Goal: Use online tool/utility: Utilize a website feature to perform a specific function

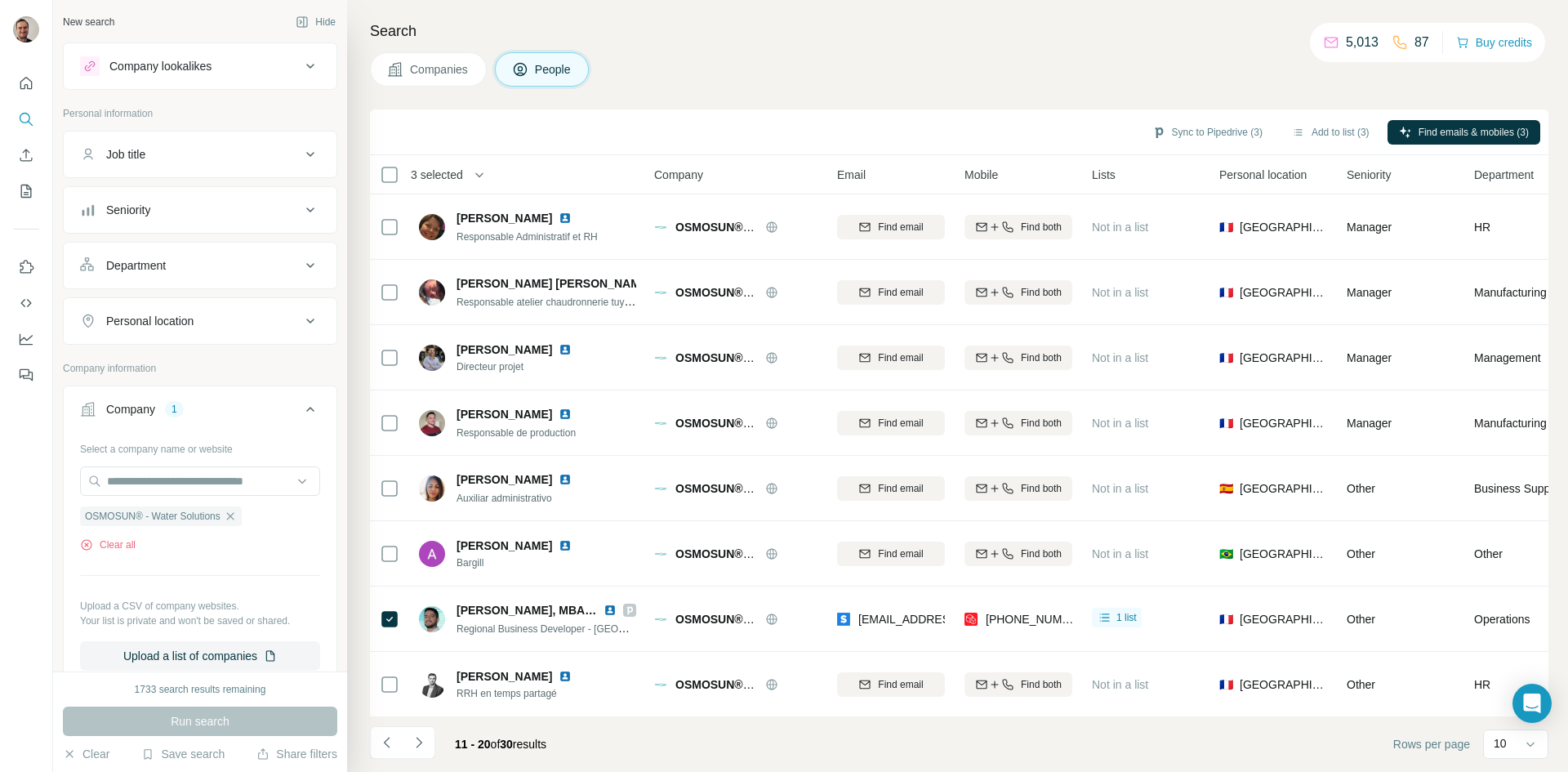
scroll to position [140, 0]
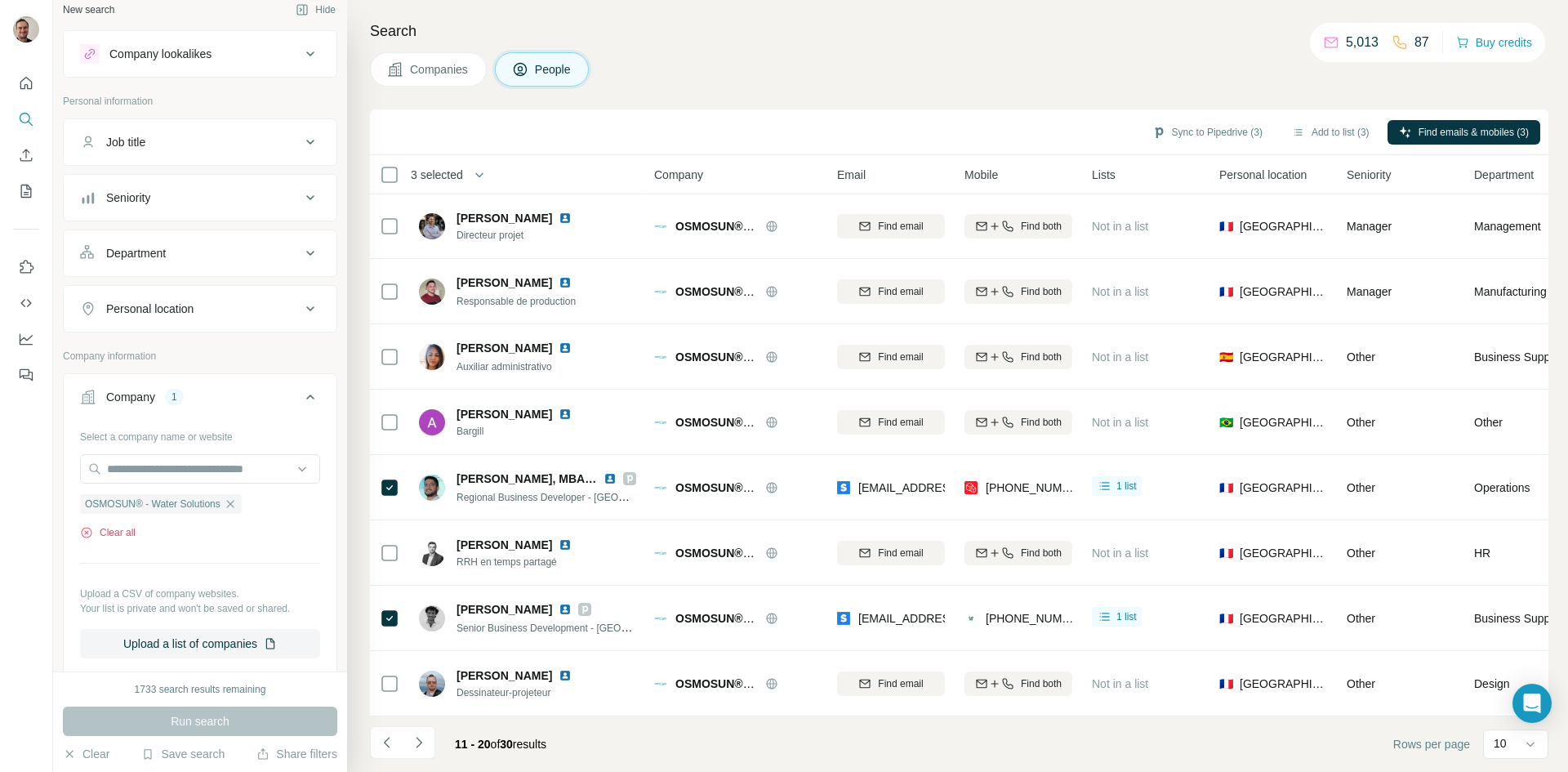
click at [115, 527] on button "Clear all" at bounding box center [107, 532] width 56 height 15
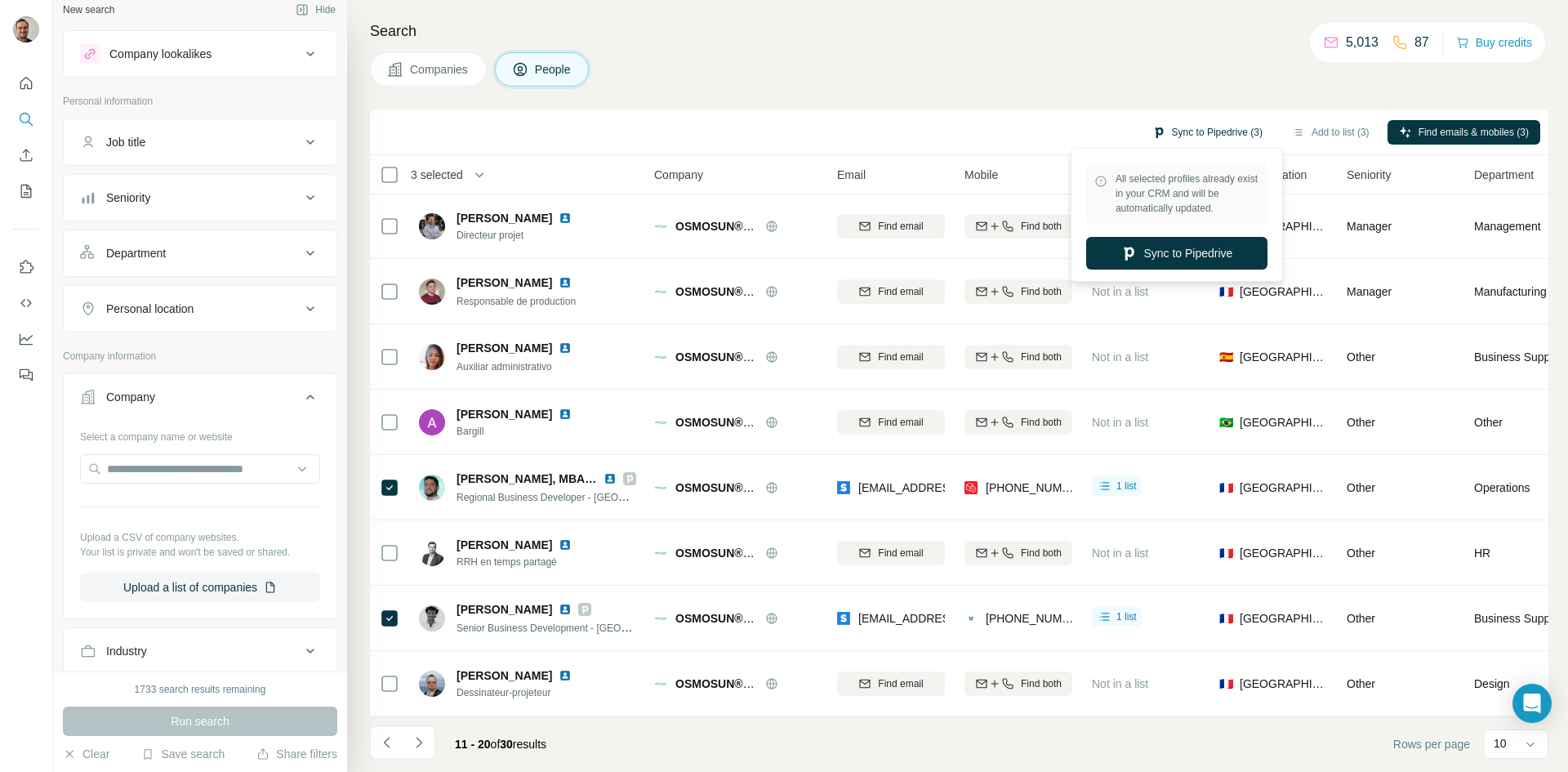
click at [1240, 132] on button "Sync to Pipedrive (3)" at bounding box center [1207, 132] width 133 height 25
click at [1195, 247] on button "Sync to Pipedrive" at bounding box center [1177, 254] width 181 height 33
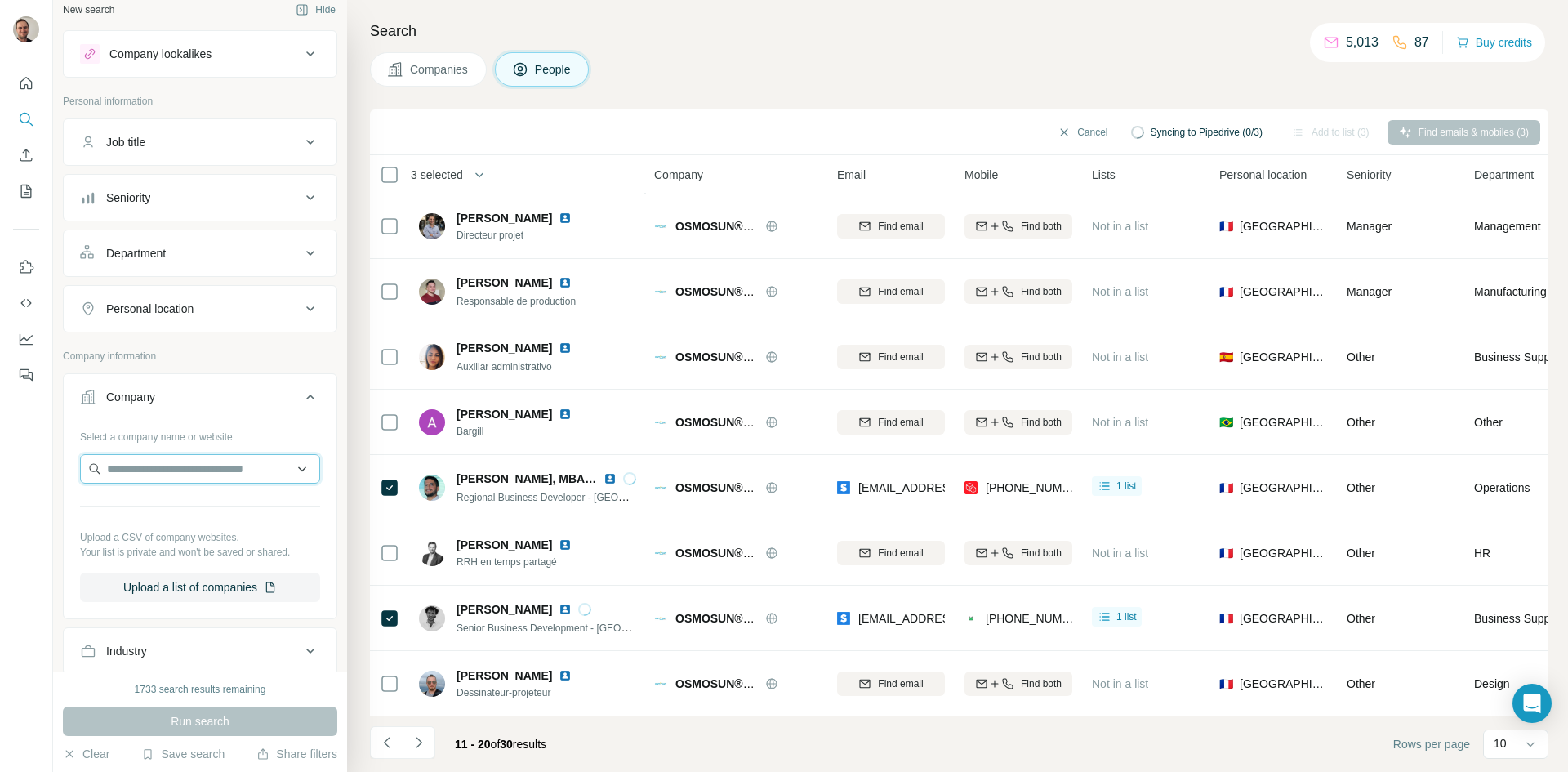
click at [191, 471] on input "text" at bounding box center [200, 469] width 240 height 29
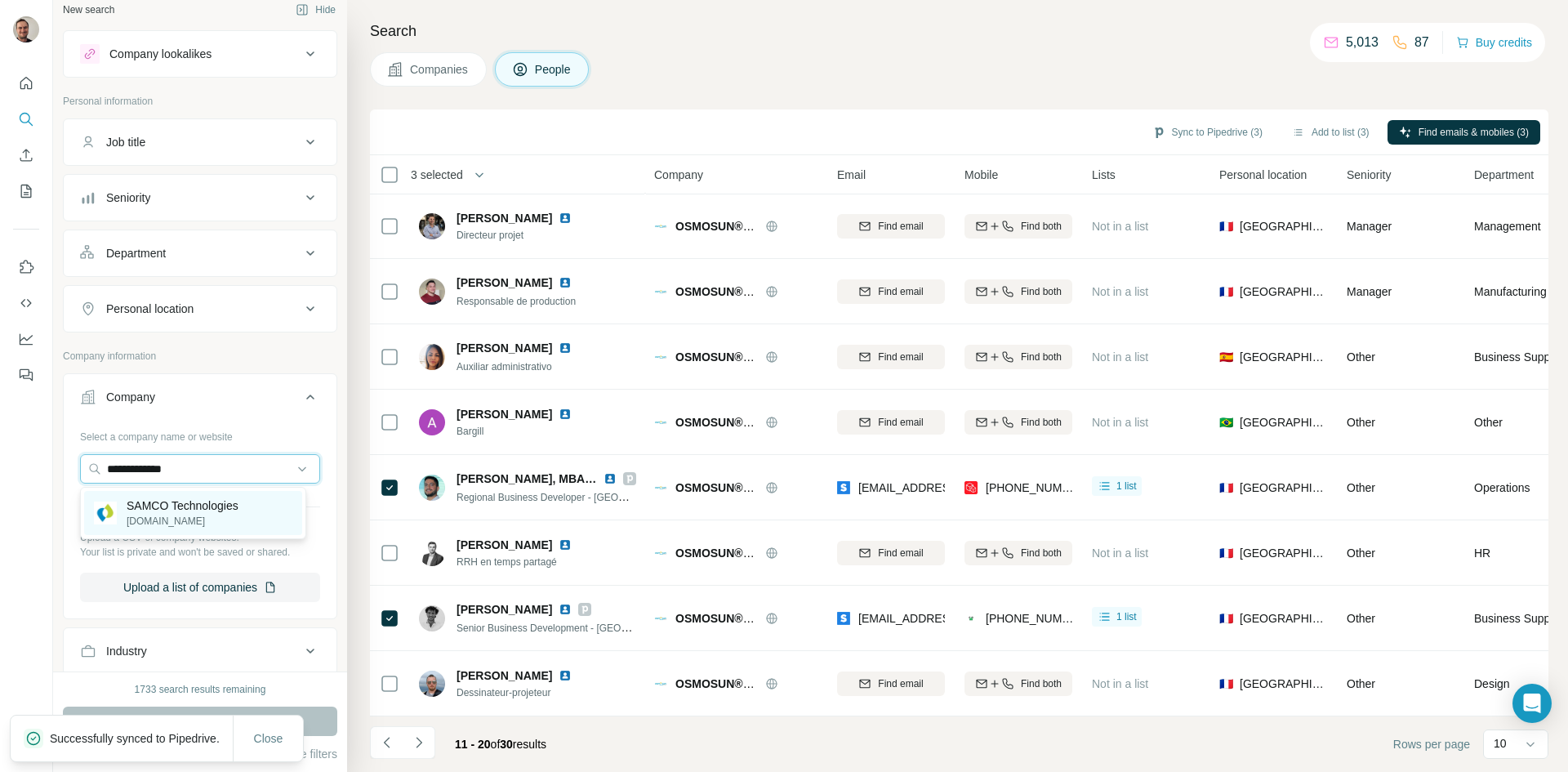
type input "**********"
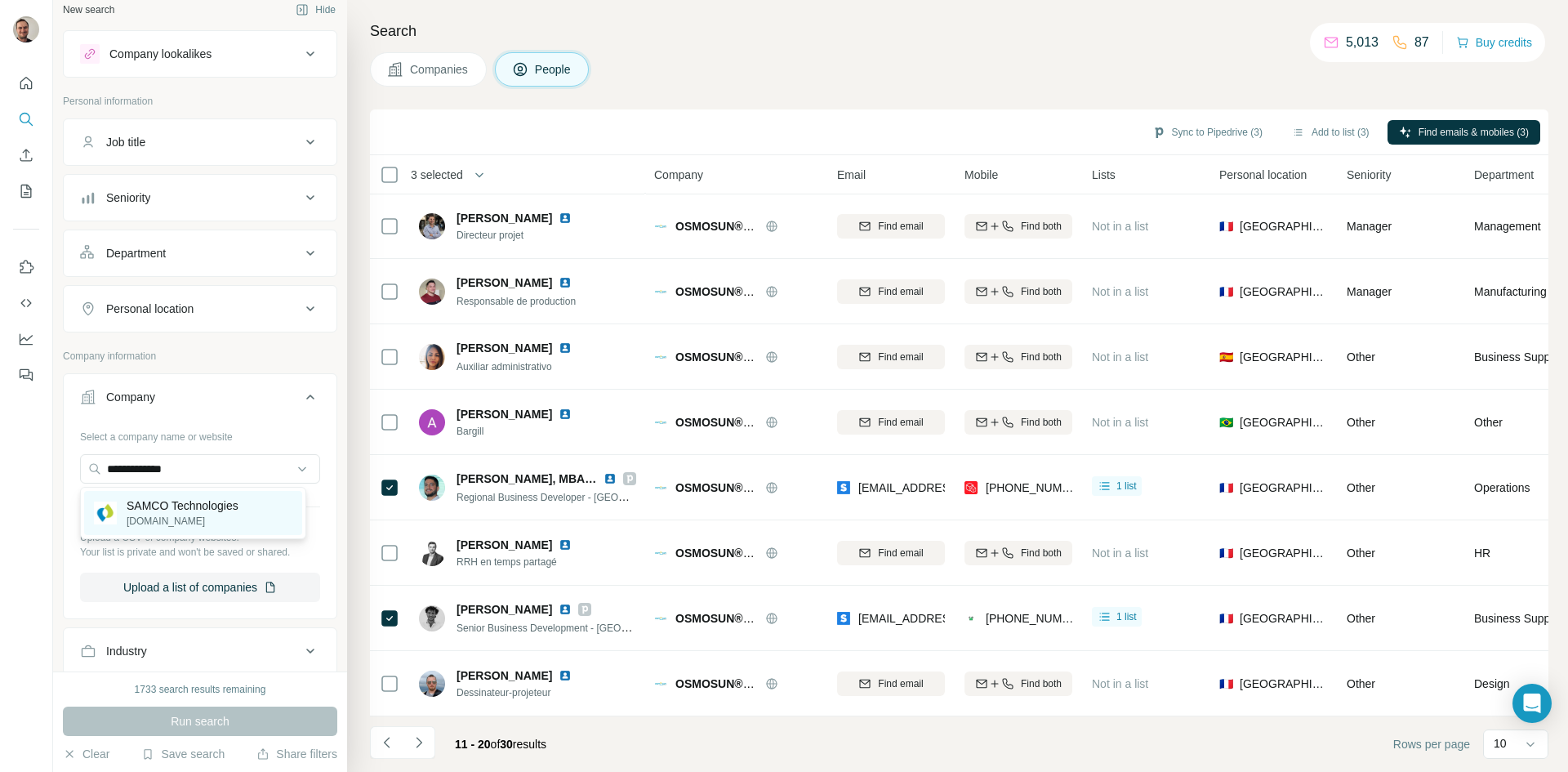
click at [150, 503] on p "SAMCO Technologies" at bounding box center [182, 506] width 112 height 16
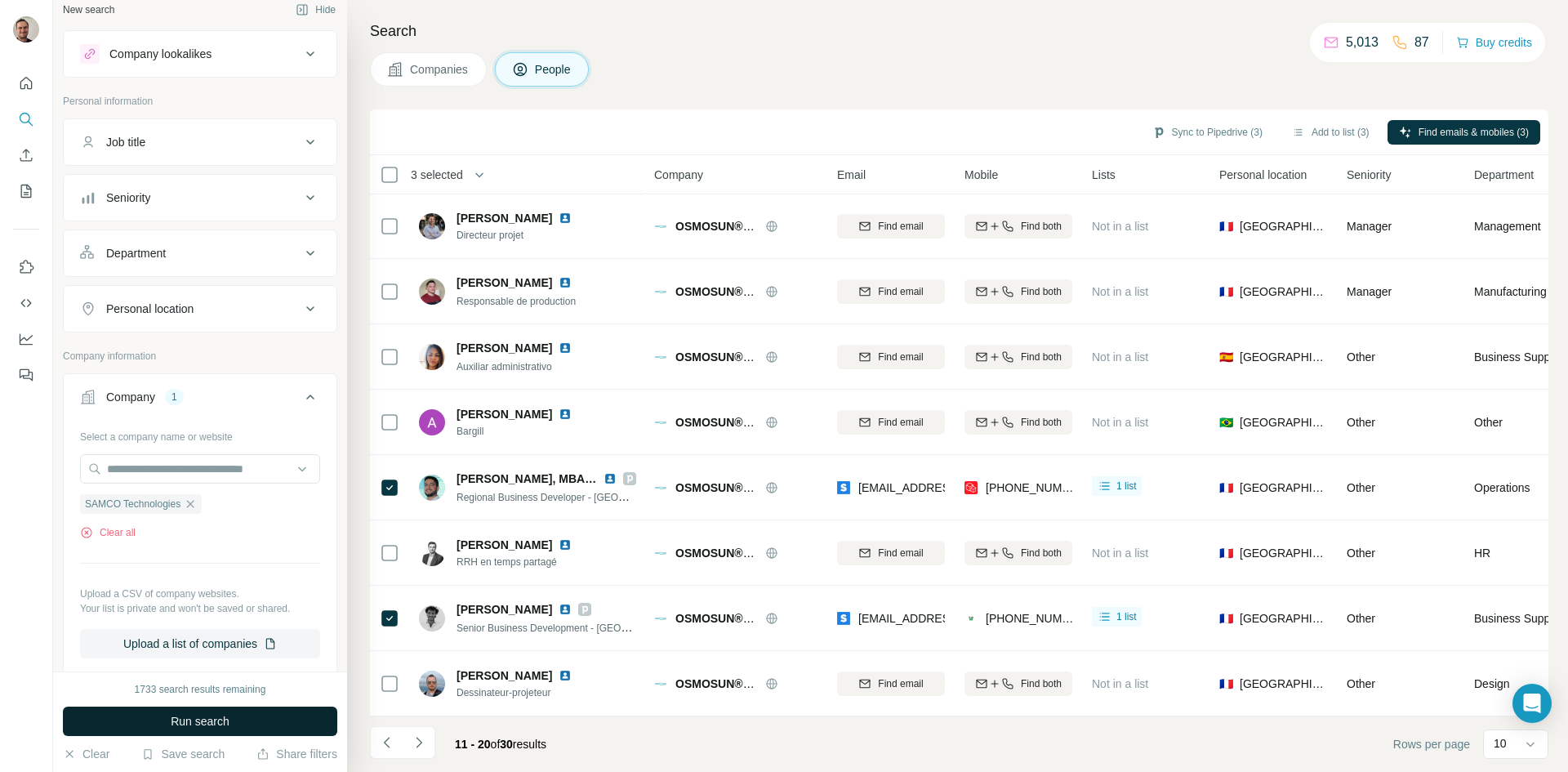
click at [189, 714] on span "Run search" at bounding box center [200, 722] width 59 height 16
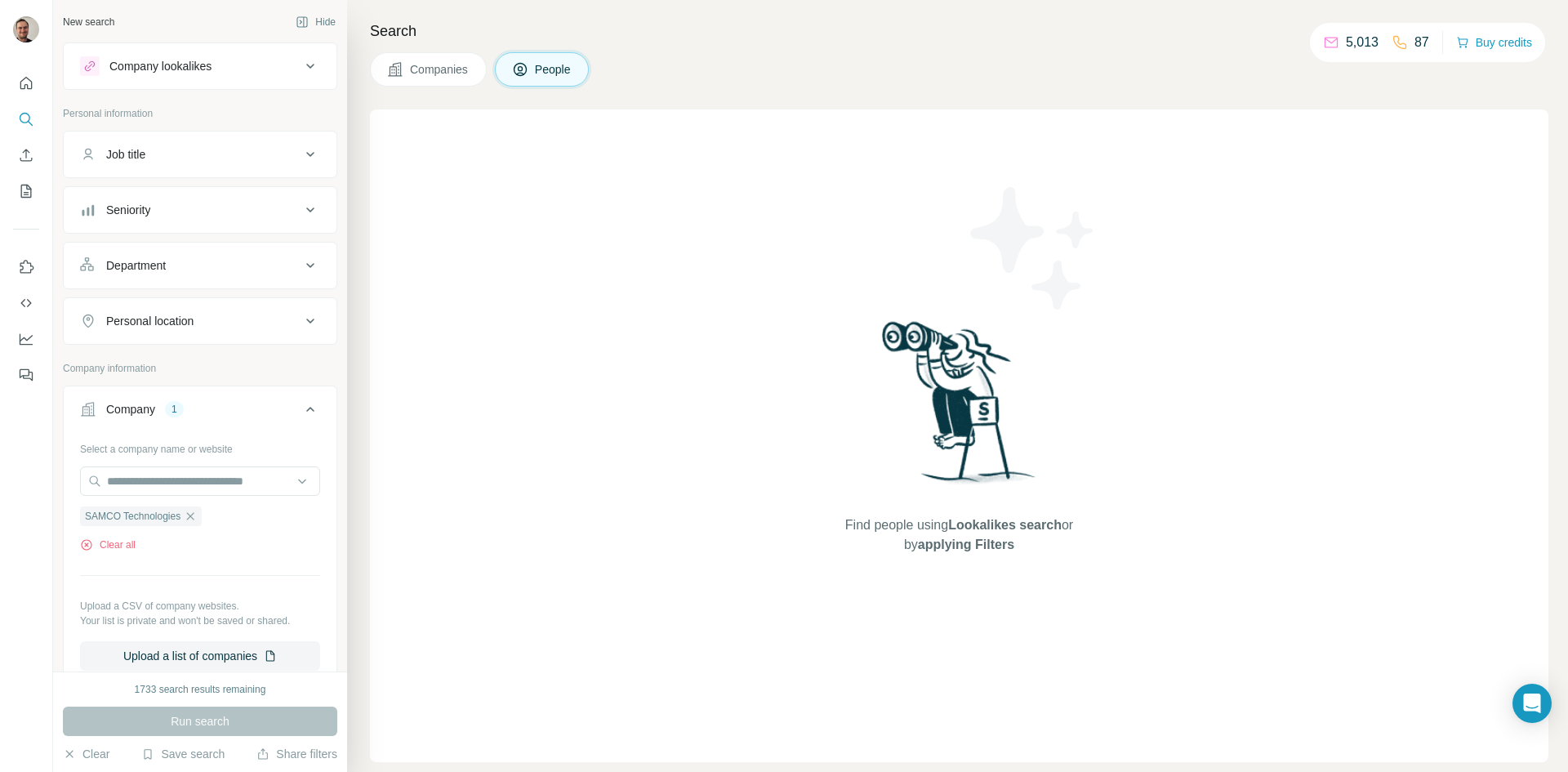
scroll to position [396, 0]
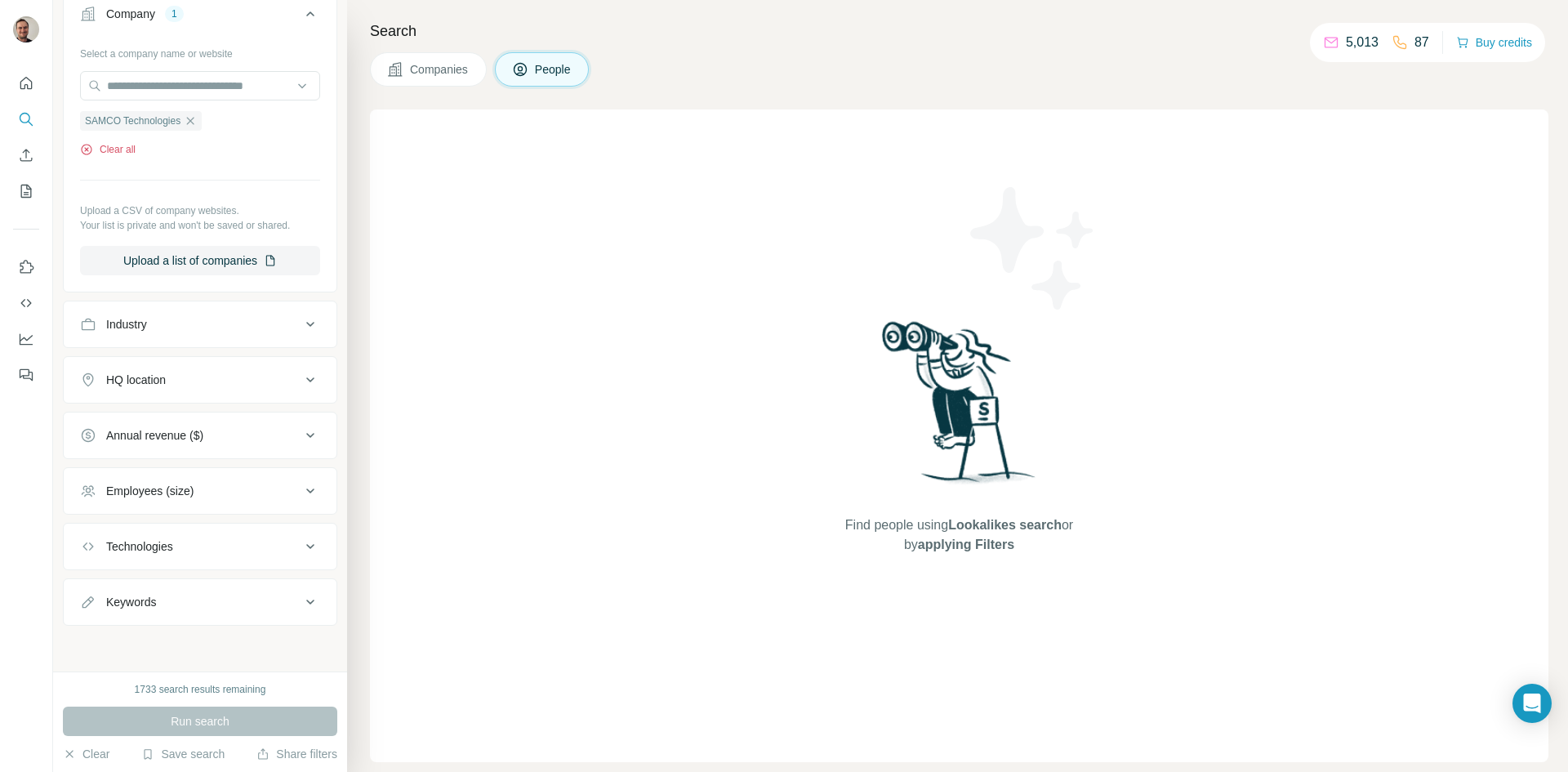
click at [80, 148] on icon "button" at bounding box center [86, 149] width 13 height 13
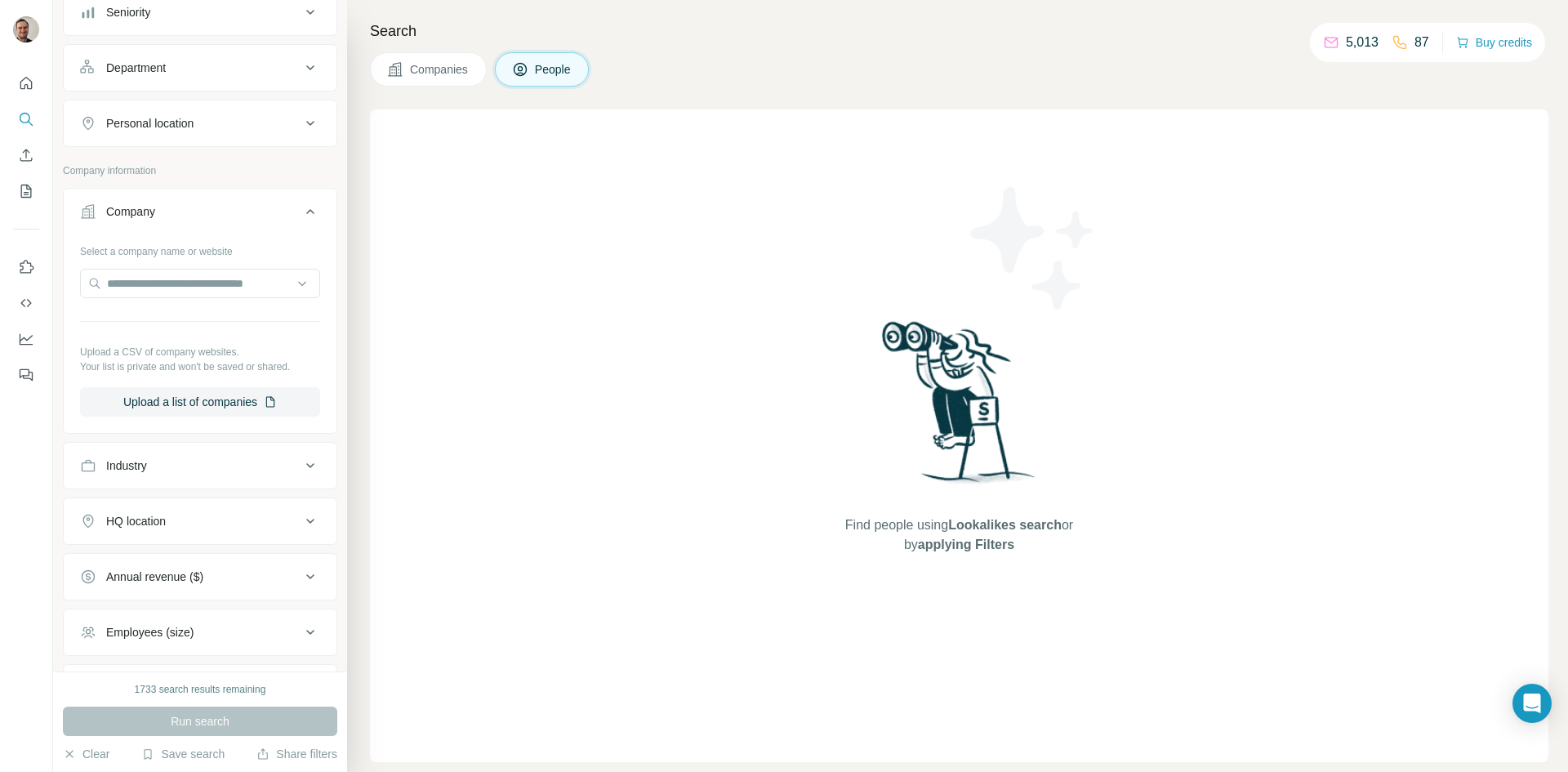
scroll to position [339, 0]
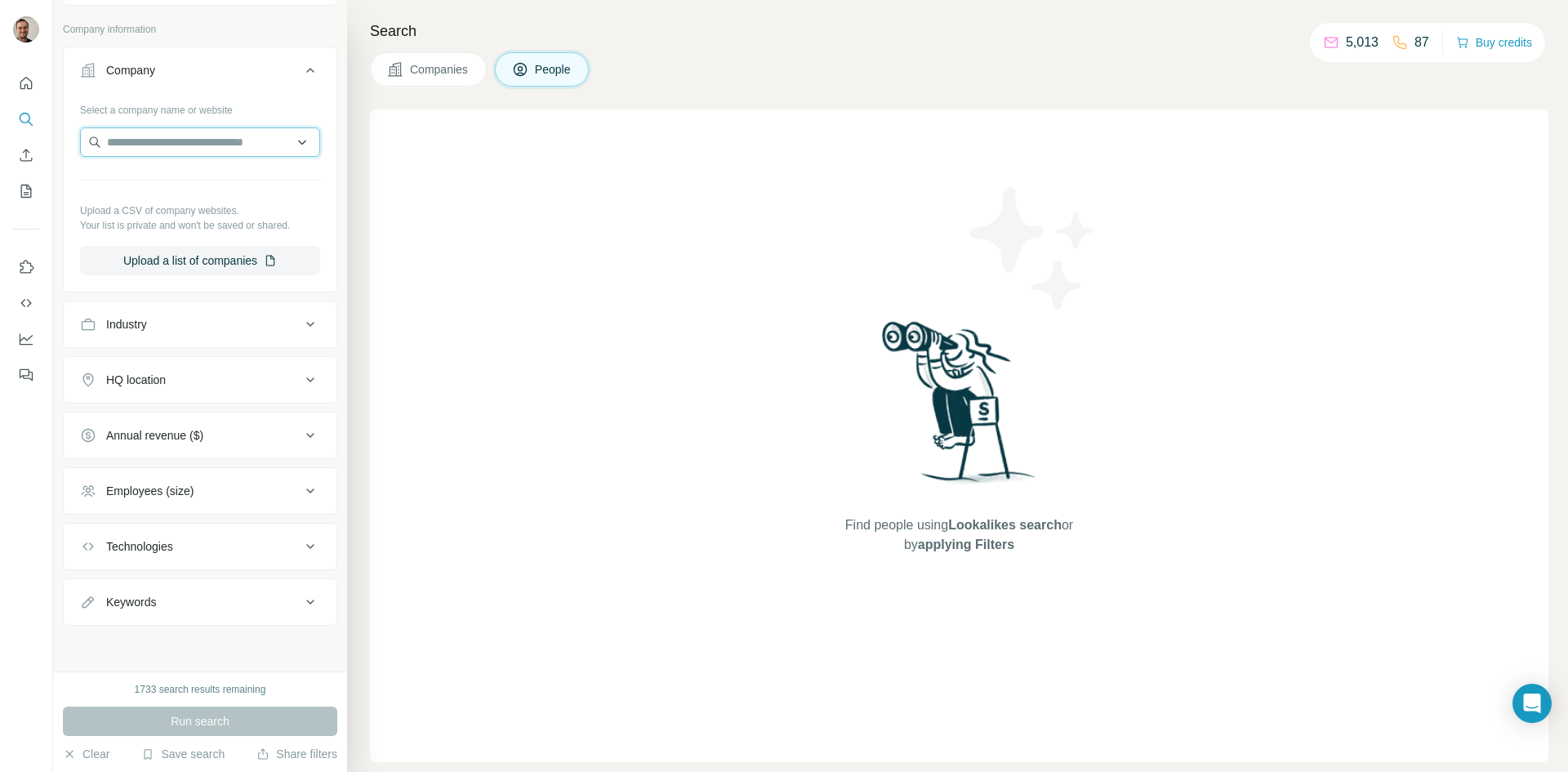
click at [177, 137] on input "text" at bounding box center [200, 142] width 240 height 29
type input "**********"
click at [158, 179] on p "SAMCO Technologies" at bounding box center [182, 179] width 112 height 16
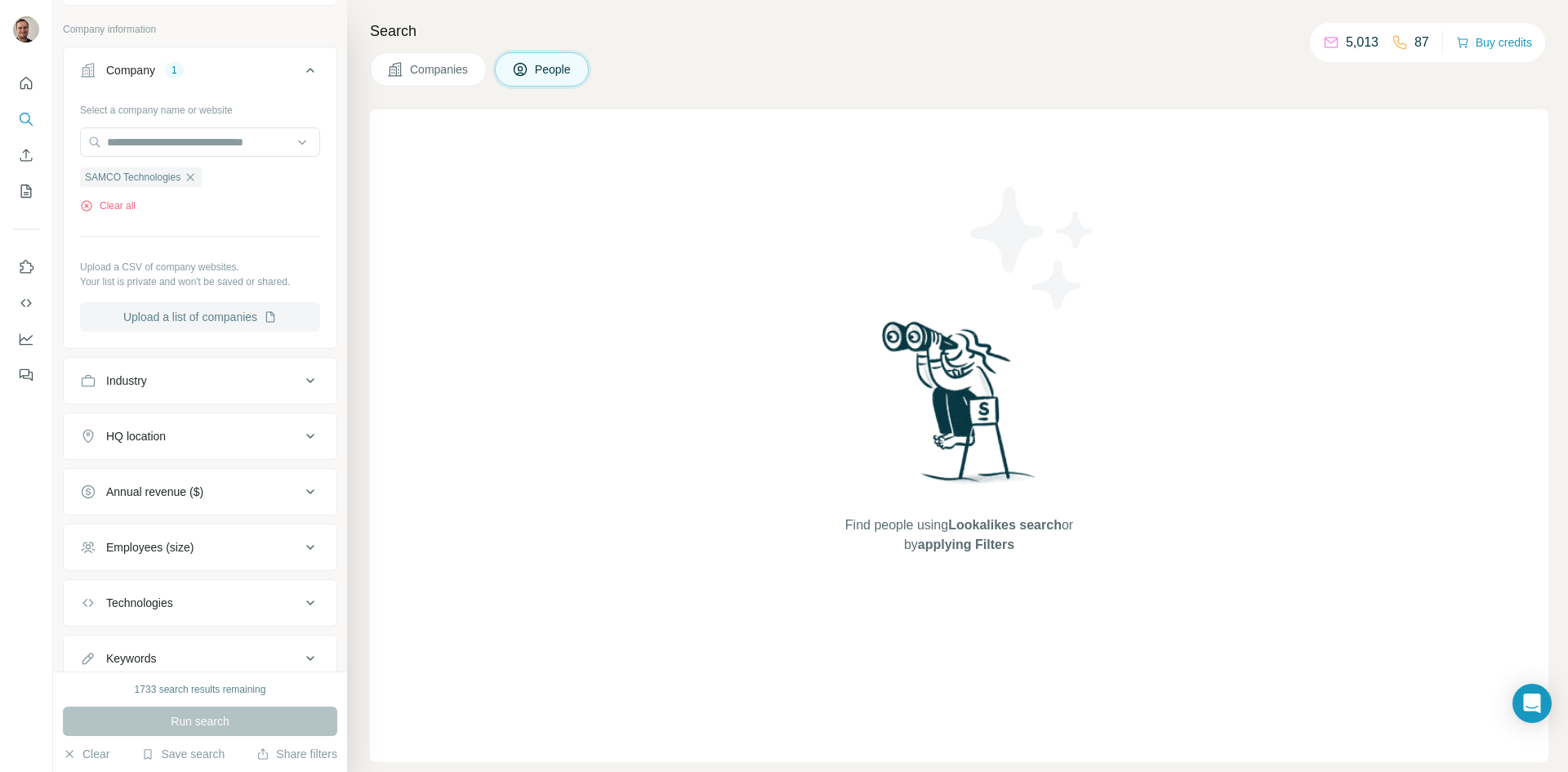
click at [166, 318] on button "Upload a list of companies" at bounding box center [200, 317] width 240 height 29
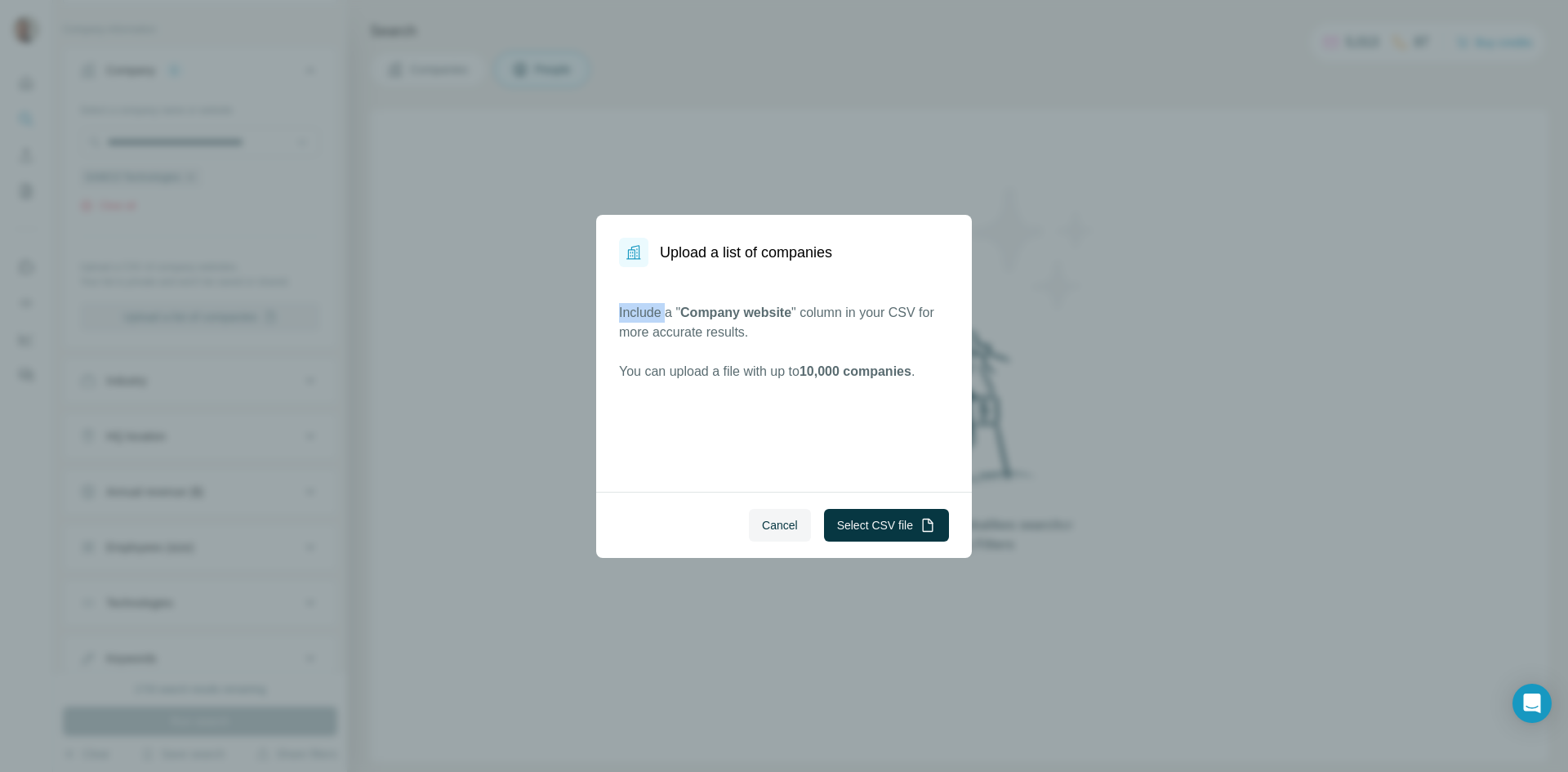
click at [166, 318] on div "Upload a list of companies Include a " Company website " column in your CSV for…" at bounding box center [784, 386] width 1568 height 772
click at [770, 523] on span "Cancel" at bounding box center [779, 526] width 36 height 16
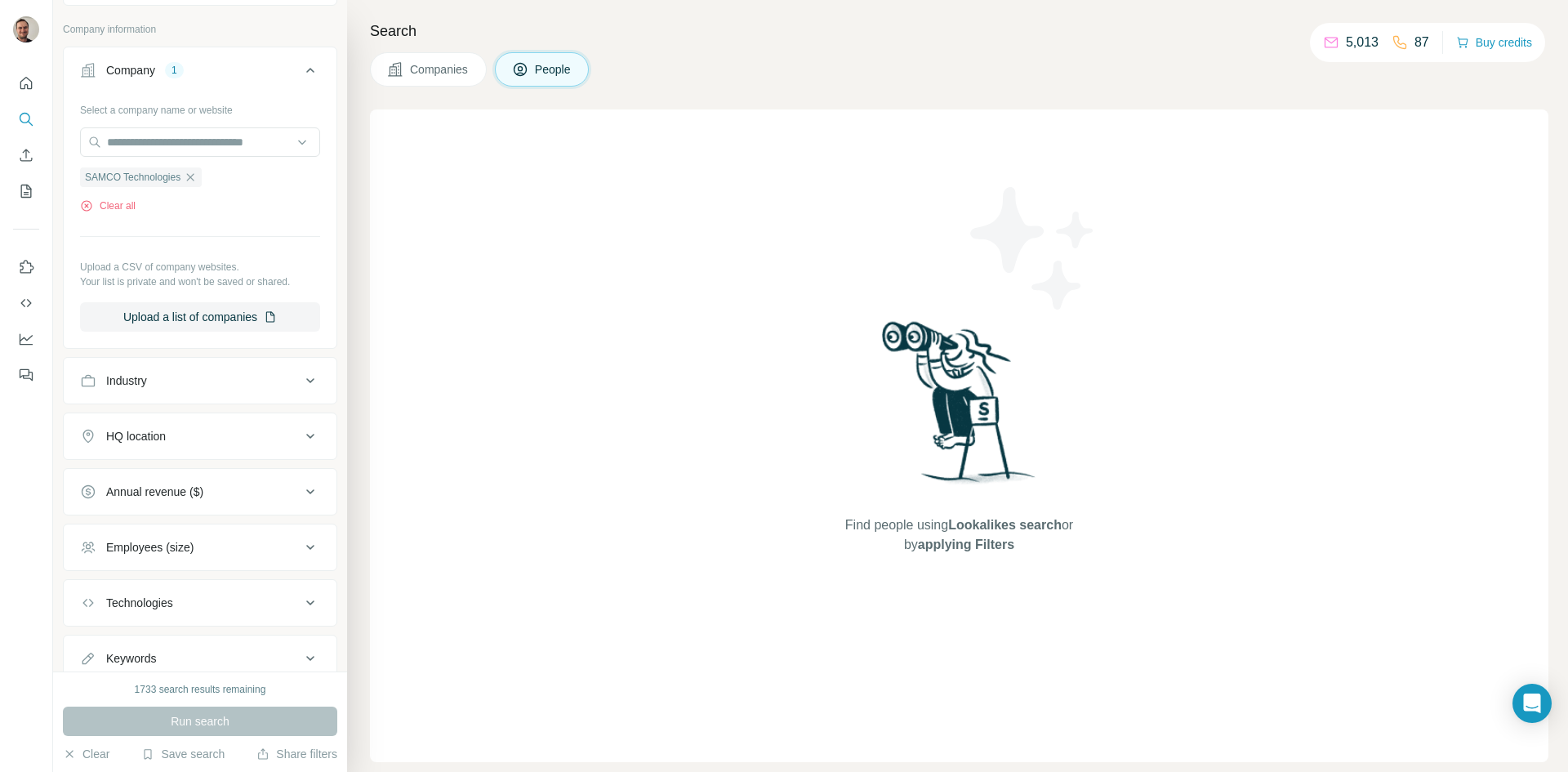
click at [216, 724] on div "Run search" at bounding box center [201, 721] width 275 height 29
click at [194, 722] on div "Run search" at bounding box center [201, 721] width 275 height 29
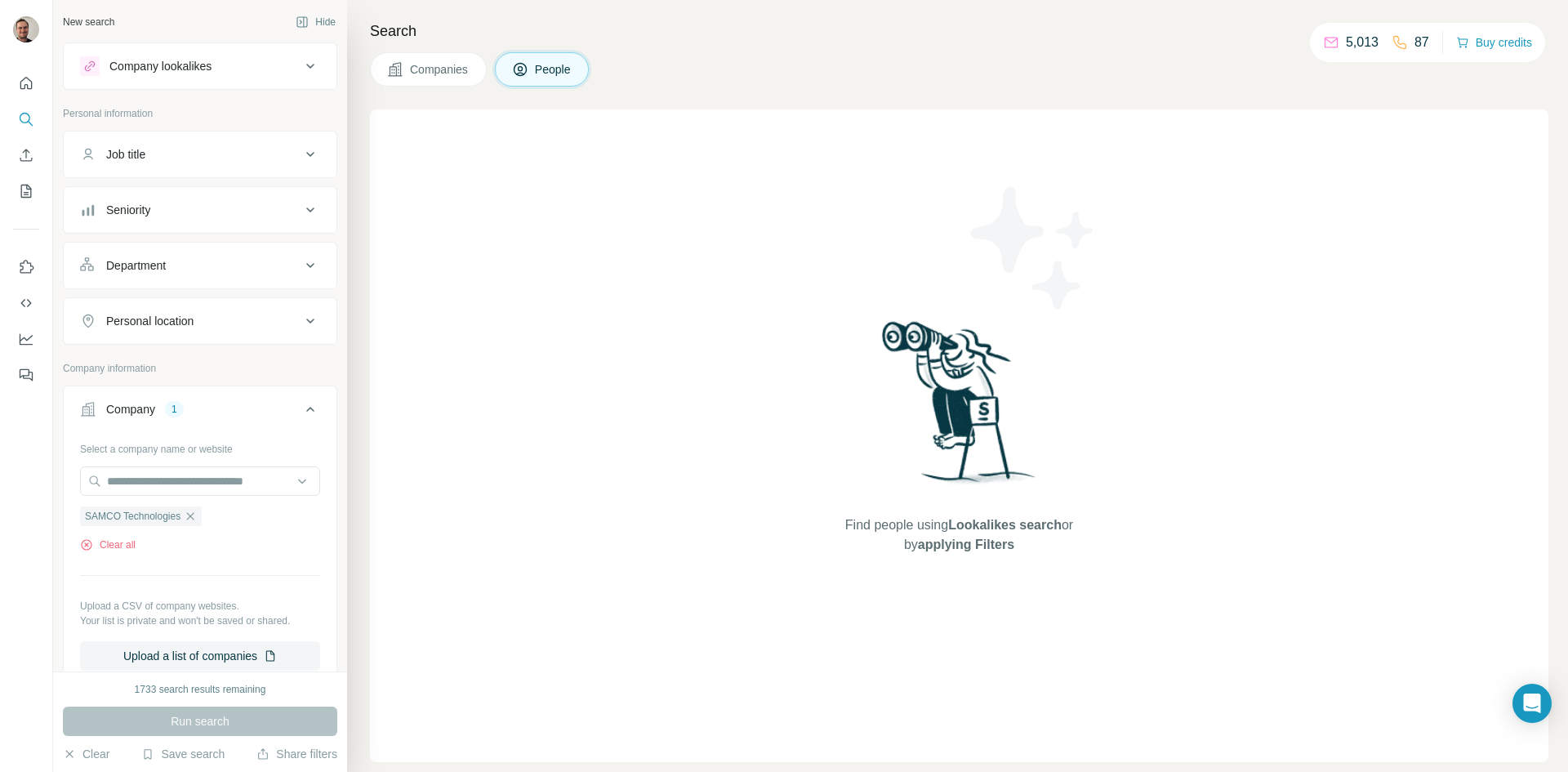
click at [232, 114] on p "Personal information" at bounding box center [201, 114] width 275 height 15
click at [172, 409] on div "1" at bounding box center [174, 409] width 19 height 15
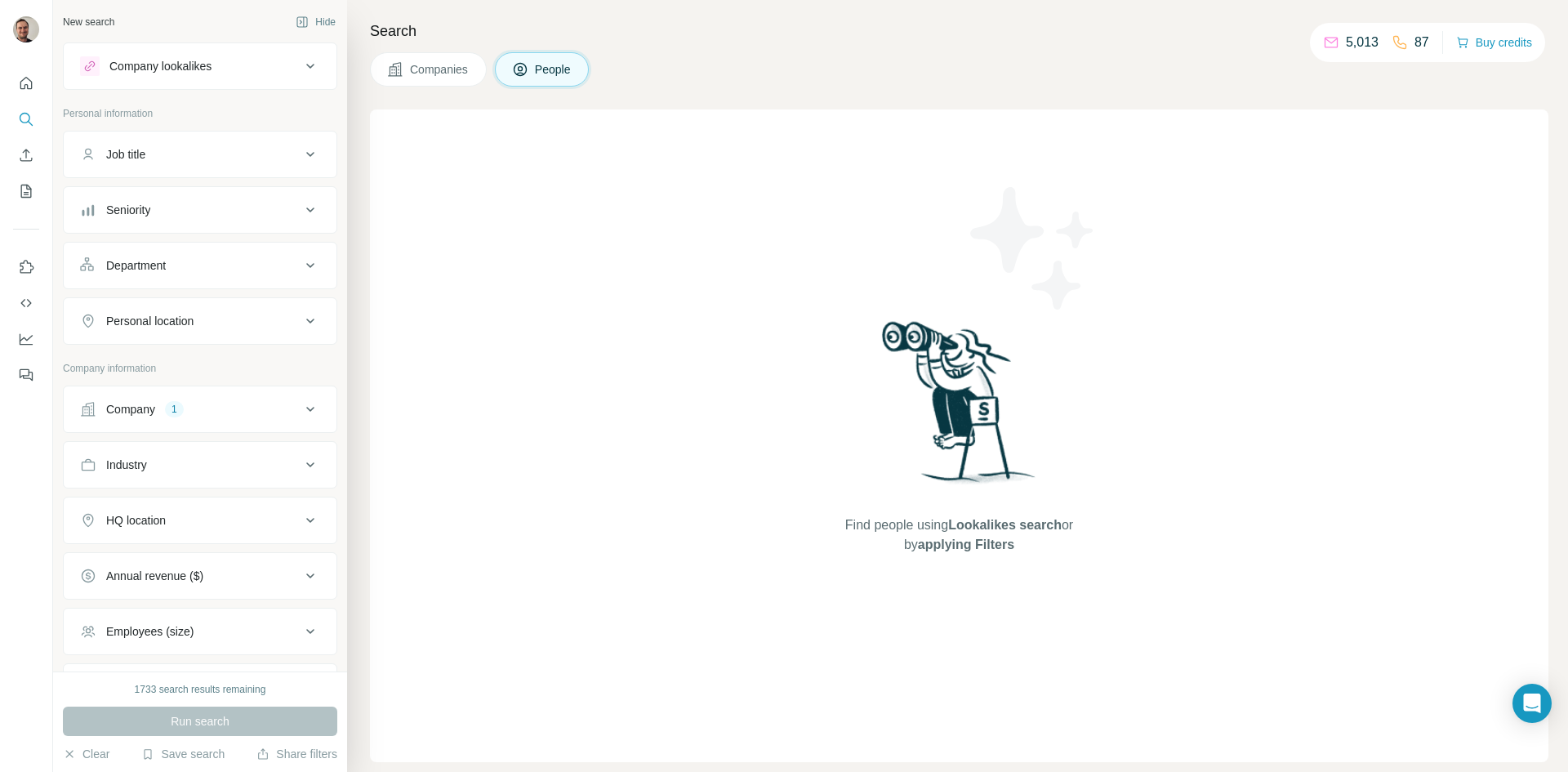
click at [175, 413] on div "1" at bounding box center [174, 409] width 19 height 15
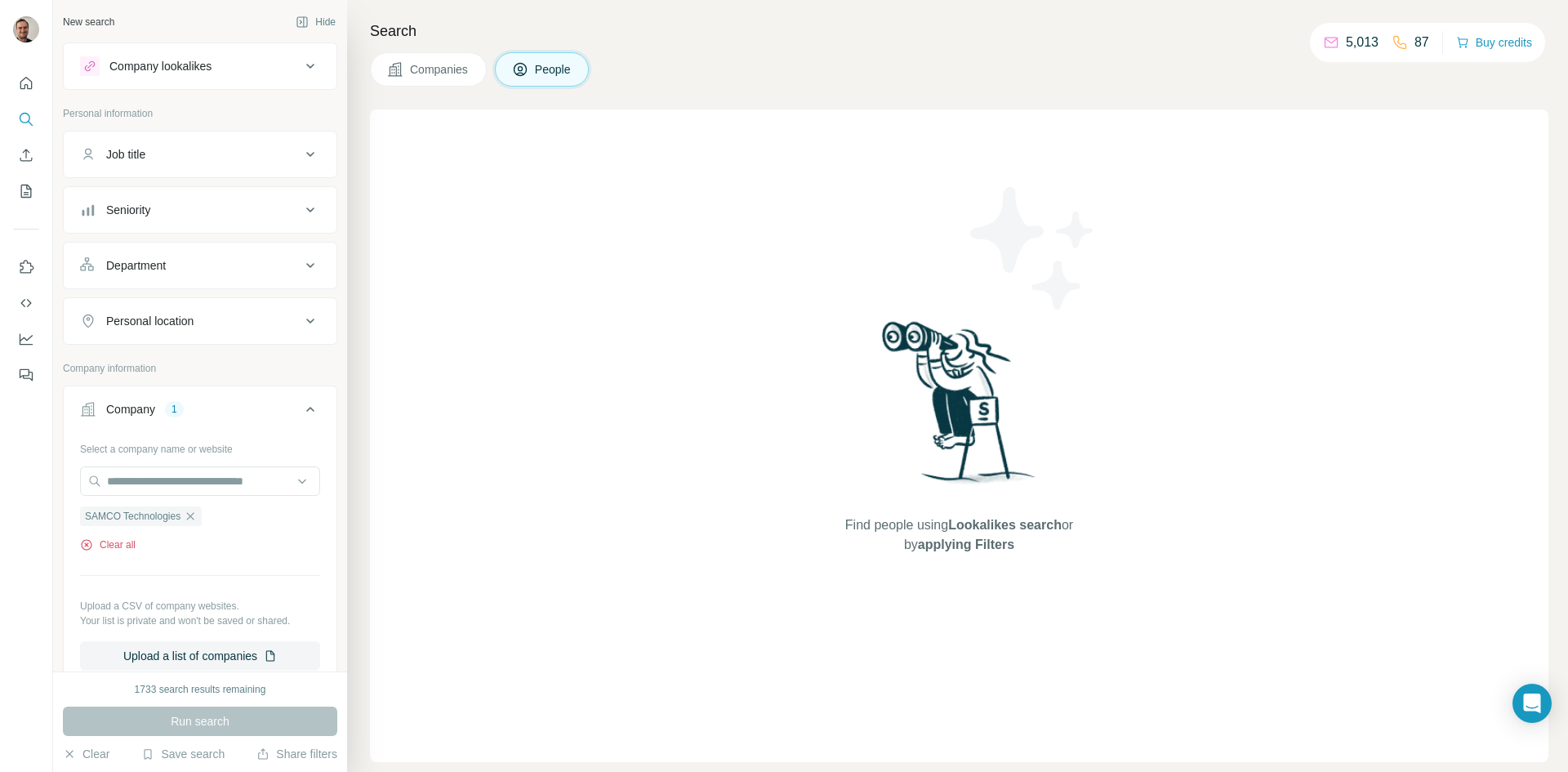
click at [111, 548] on button "Clear all" at bounding box center [107, 545] width 56 height 15
